Goal: Check status: Check status

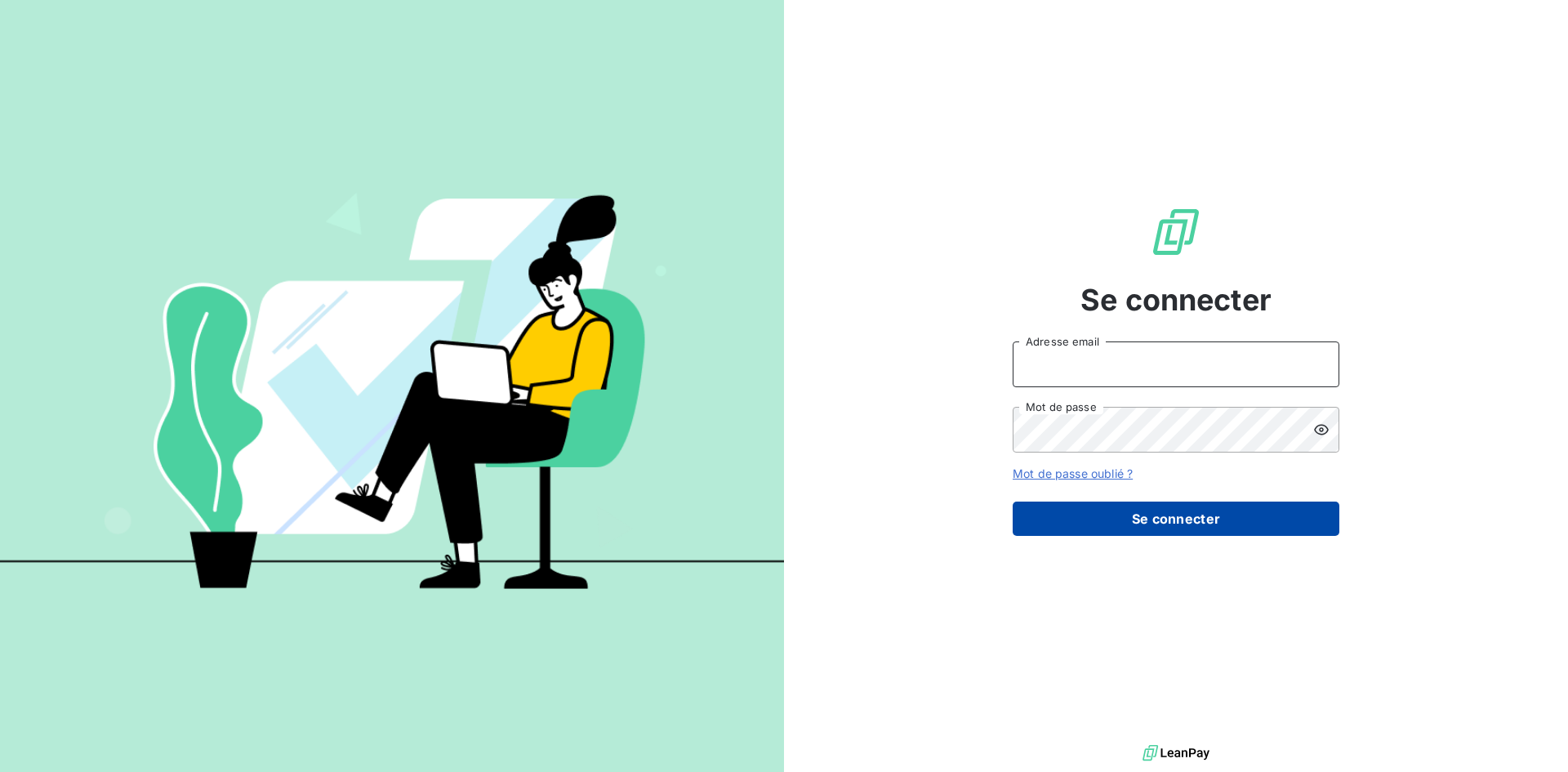
type input "[EMAIL_ADDRESS][DOMAIN_NAME]"
click at [1111, 521] on button "Se connecter" at bounding box center [1175, 519] width 327 height 34
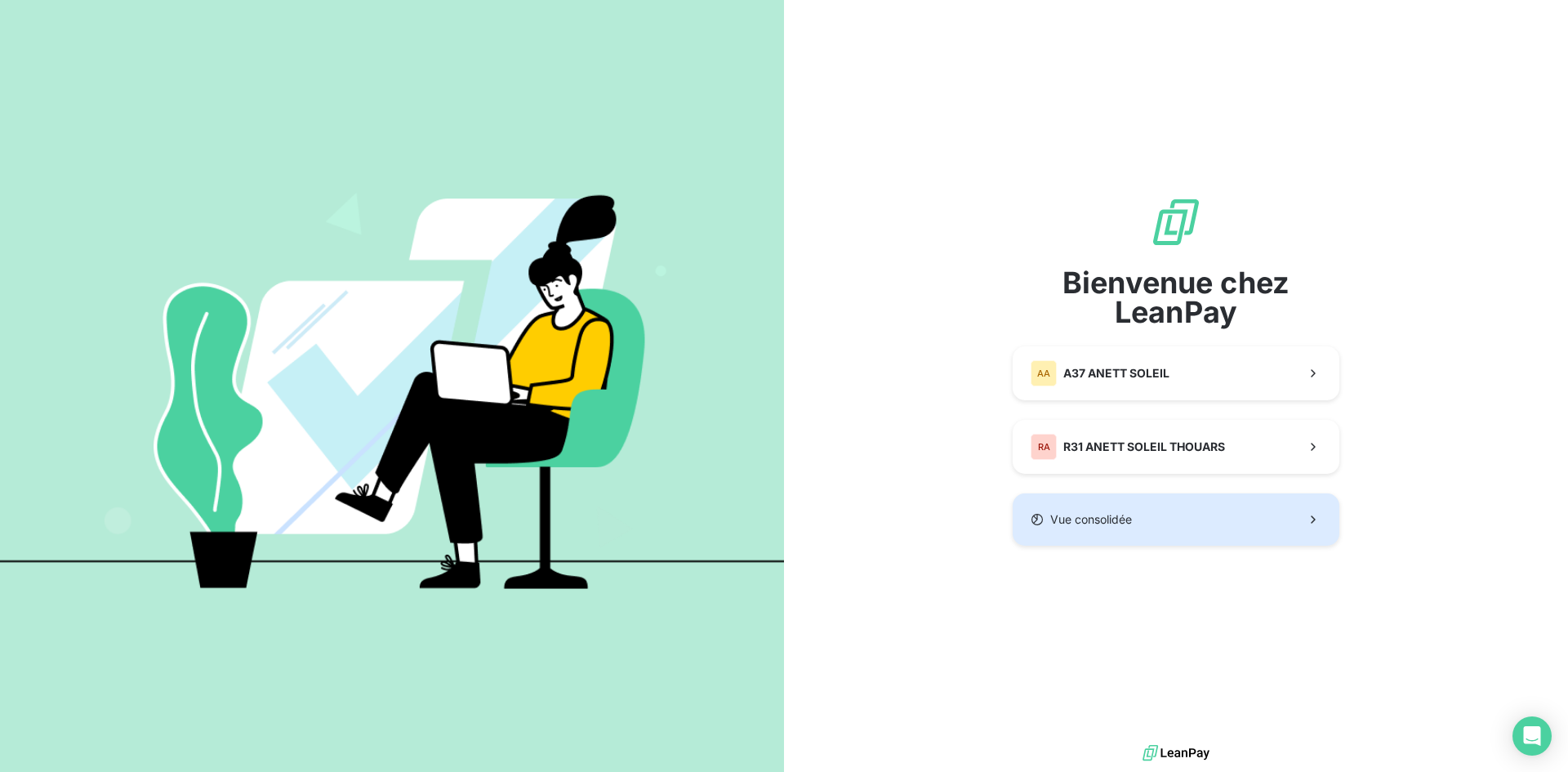
click at [1127, 514] on span "Vue consolidée" at bounding box center [1091, 520] width 82 height 16
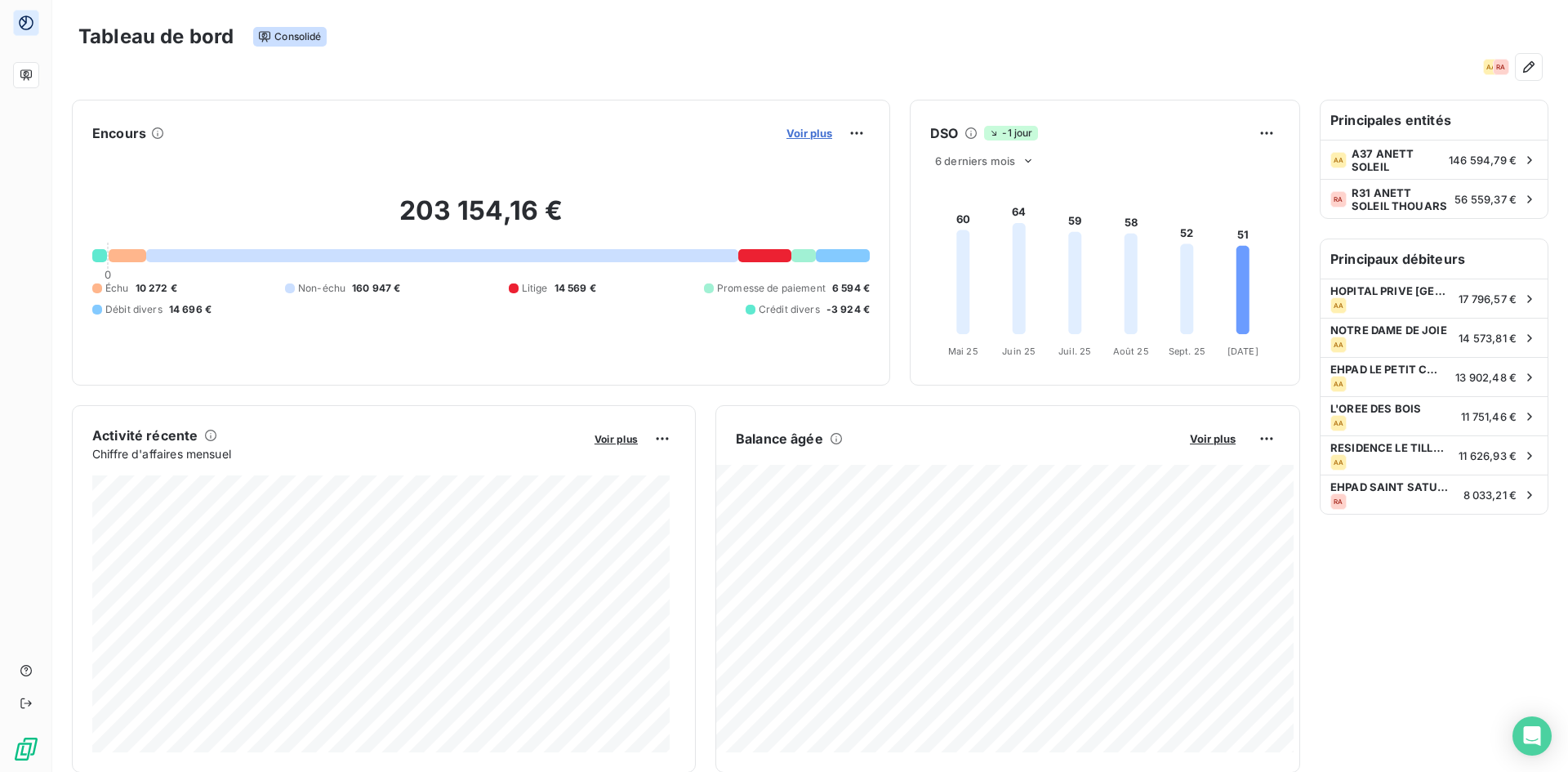
click at [804, 135] on span "Voir plus" at bounding box center [809, 133] width 46 height 13
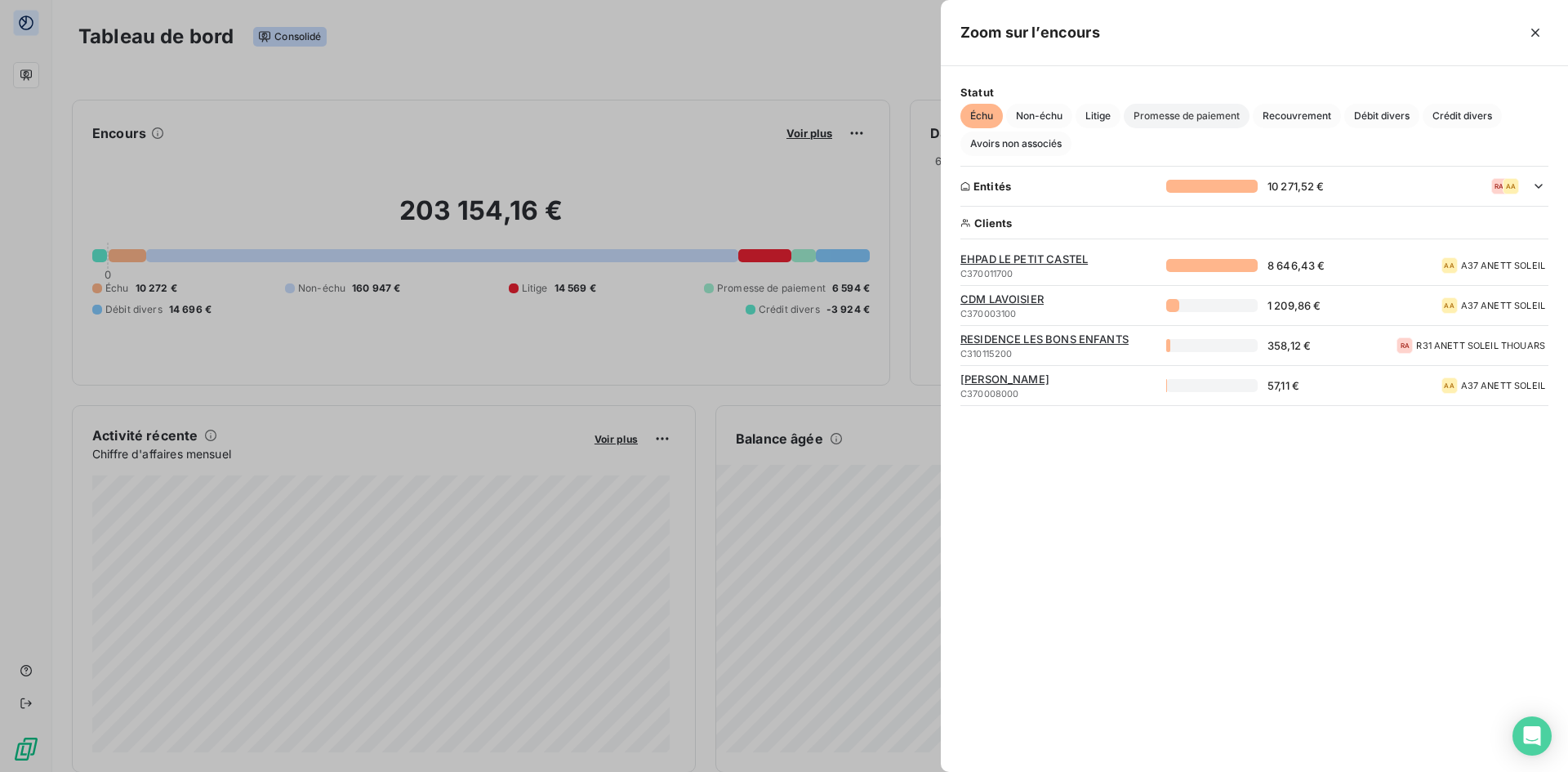
click at [1169, 112] on span "Promesse de paiement" at bounding box center [1187, 116] width 126 height 25
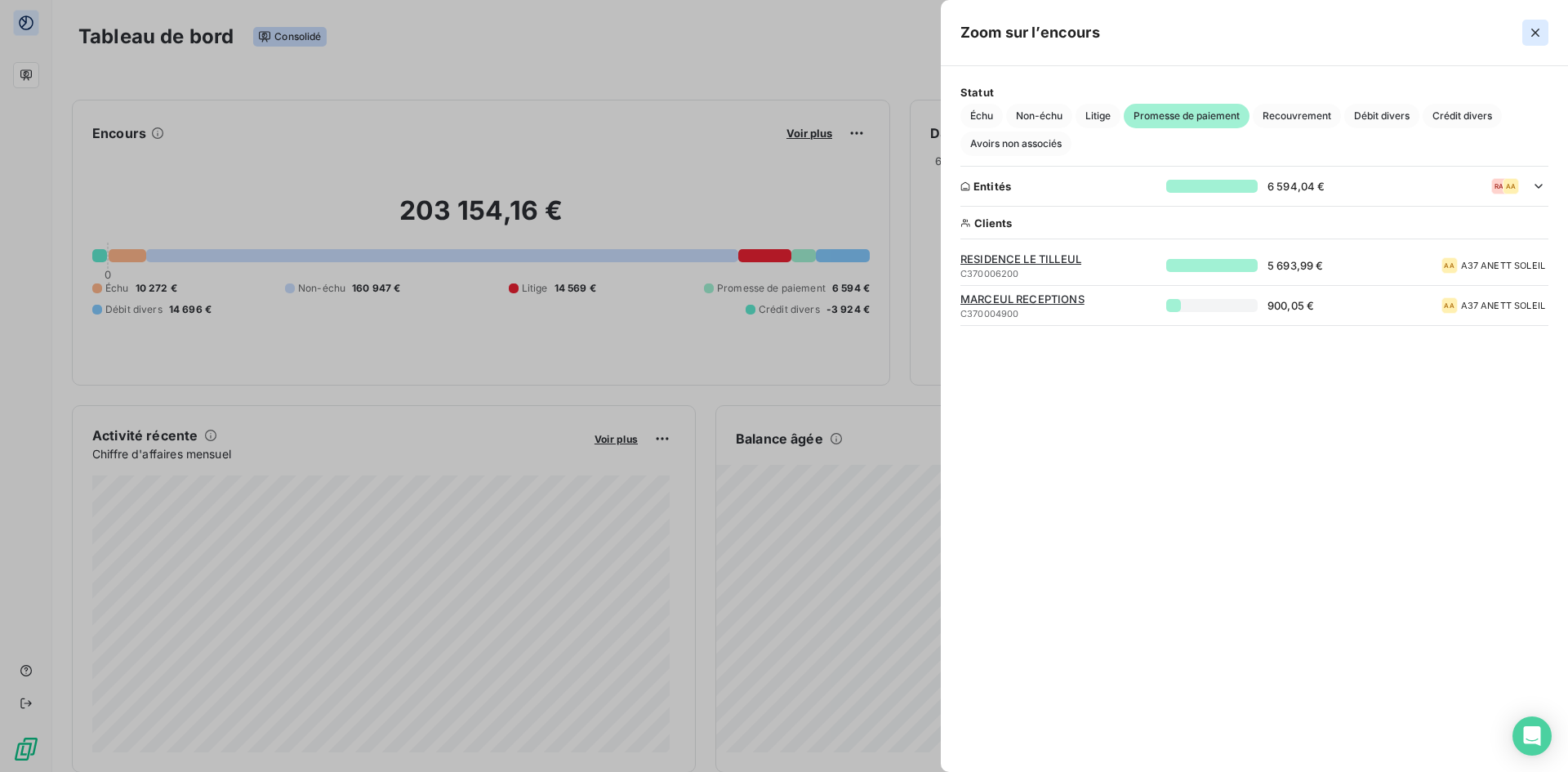
click at [1536, 33] on icon "button" at bounding box center [1535, 33] width 8 height 8
